Goal: Find specific page/section: Find specific page/section

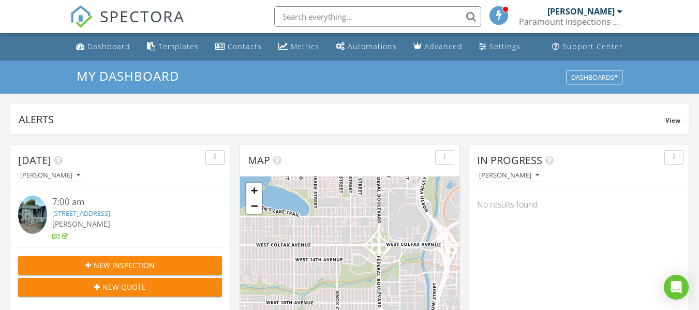
scroll to position [958, 715]
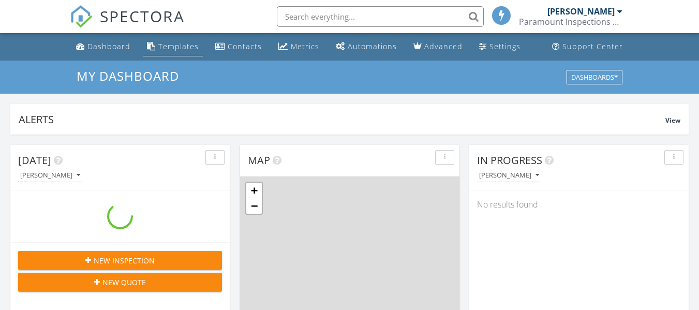
scroll to position [958, 715]
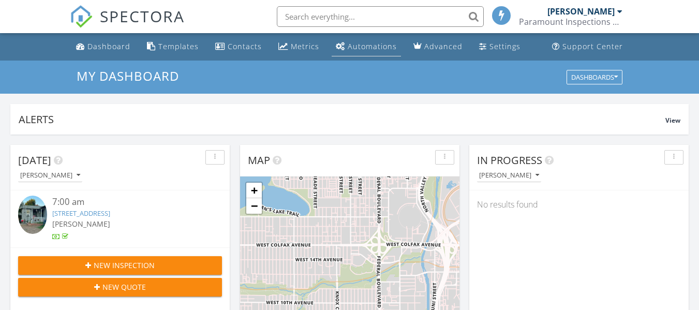
click at [363, 50] on div "Automations" at bounding box center [372, 46] width 49 height 10
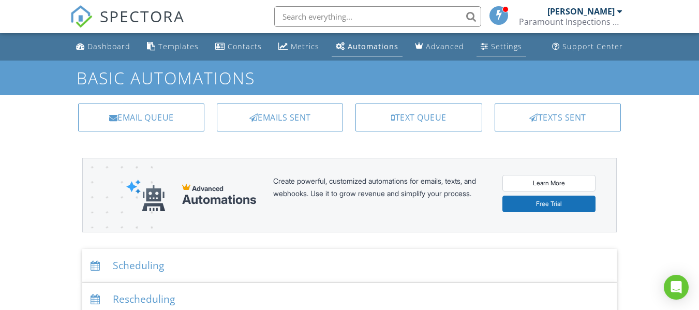
click at [491, 47] on div "Settings" at bounding box center [506, 46] width 31 height 10
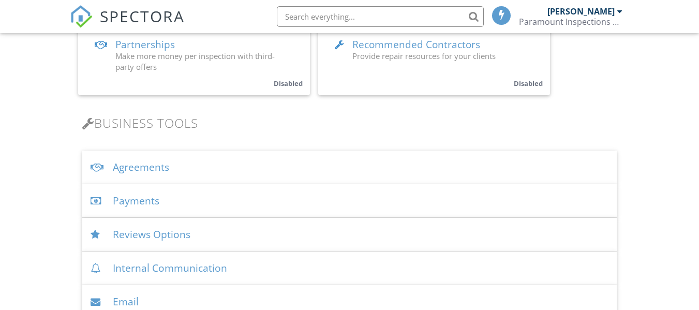
scroll to position [267, 0]
click at [131, 196] on div "Payments" at bounding box center [349, 200] width 534 height 34
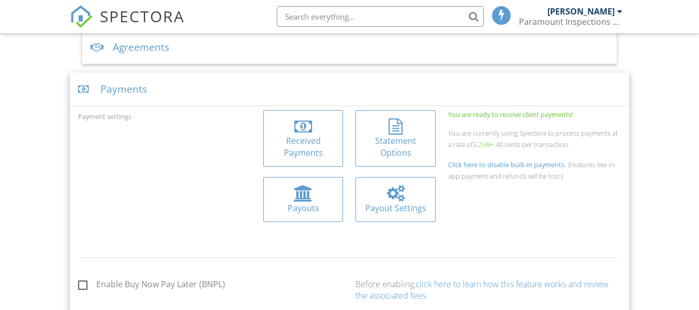
scroll to position [387, 0]
click at [312, 196] on div at bounding box center [303, 192] width 19 height 17
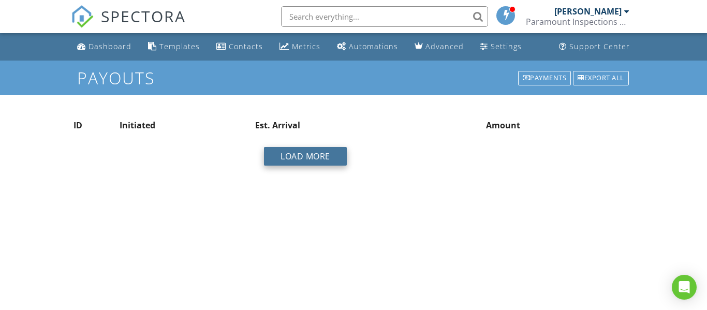
click at [289, 148] on button "Load More" at bounding box center [305, 156] width 83 height 19
